Goal: Information Seeking & Learning: Find specific fact

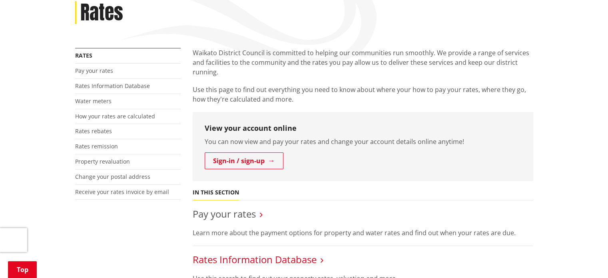
scroll to position [80, 0]
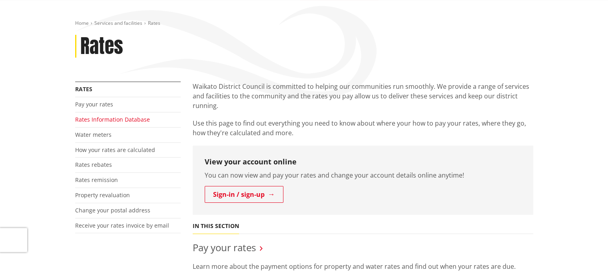
click at [94, 119] on link "Rates Information Database" at bounding box center [112, 119] width 75 height 8
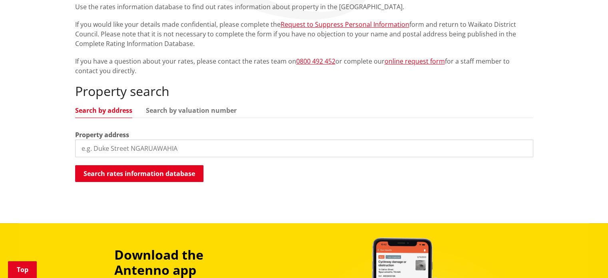
scroll to position [160, 0]
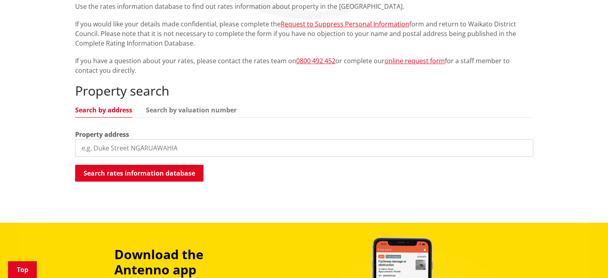
click at [119, 147] on input "search" at bounding box center [304, 148] width 458 height 18
type input "Lili Road, Tuakau"
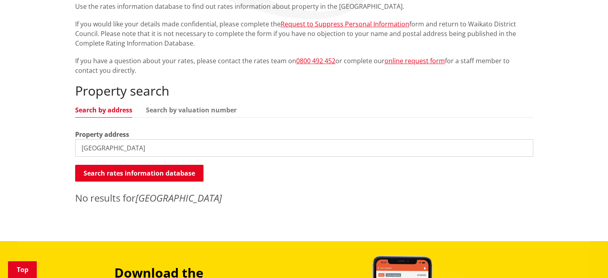
drag, startPoint x: 134, startPoint y: 146, endPoint x: 79, endPoint y: 143, distance: 55.2
click at [79, 143] on input "Lili Road, Tuakau" at bounding box center [304, 148] width 458 height 18
click at [86, 145] on input "search" at bounding box center [304, 148] width 458 height 18
type input "11 Lili Road"
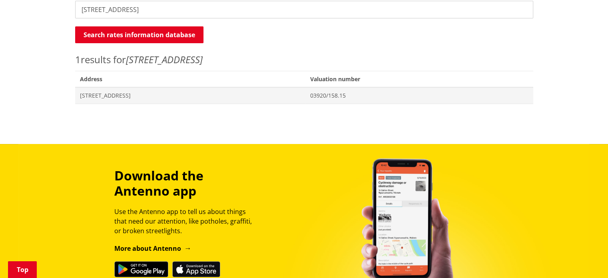
scroll to position [280, 0]
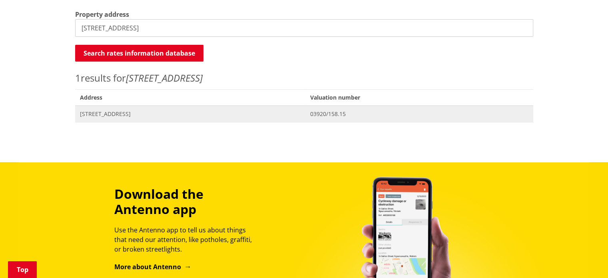
click at [244, 110] on span "11 Lili Road TUAKAU" at bounding box center [190, 114] width 221 height 8
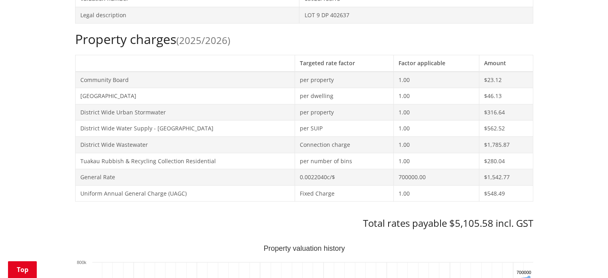
scroll to position [320, 0]
